Goal: Information Seeking & Learning: Learn about a topic

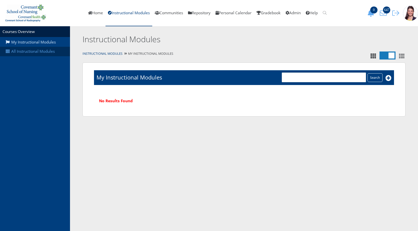
click at [29, 54] on link "All Instructional Modules" at bounding box center [35, 52] width 70 height 10
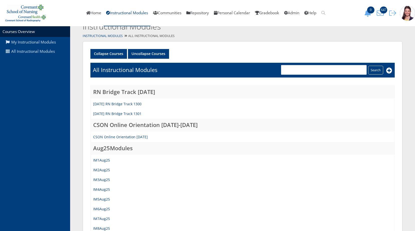
scroll to position [25, 0]
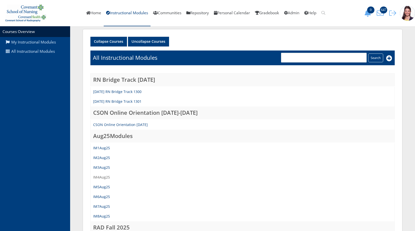
click at [100, 177] on link "IM4Aug25" at bounding box center [101, 177] width 17 height 5
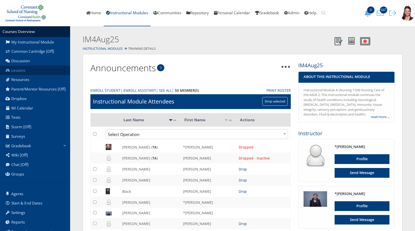
click at [28, 71] on link "Lessons" at bounding box center [35, 71] width 70 height 10
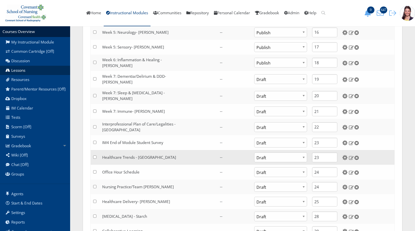
scroll to position [350, 0]
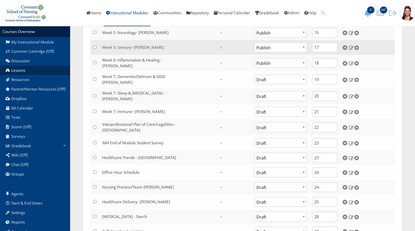
click at [127, 45] on link "Week 5: Sensory- [PERSON_NAME]" at bounding box center [133, 47] width 62 height 5
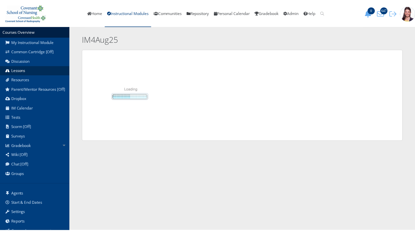
scroll to position [350, 0]
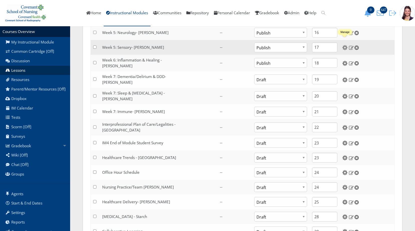
click at [345, 45] on img at bounding box center [344, 47] width 5 height 5
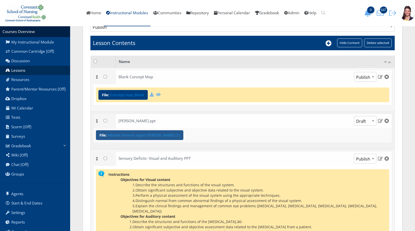
scroll to position [50, 0]
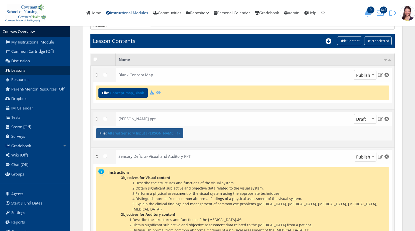
click at [147, 134] on link "Altered Sensory Input Kidder (1)" at bounding box center [144, 134] width 72 height 4
